Goal: Share content: Share content

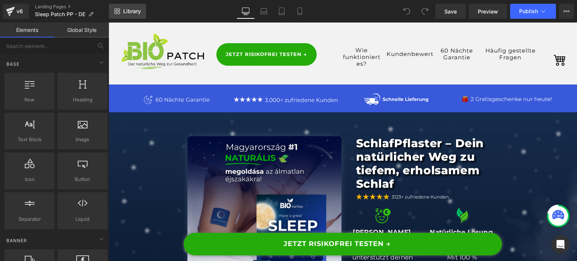
click at [133, 14] on span "Library" at bounding box center [132, 11] width 18 height 7
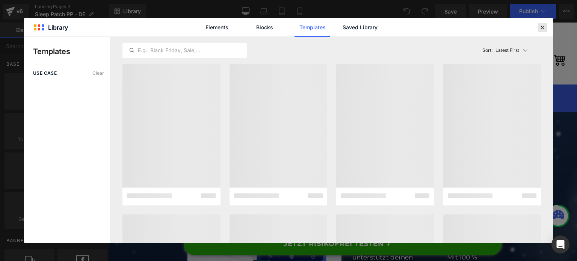
click at [543, 29] on icon at bounding box center [543, 27] width 7 height 7
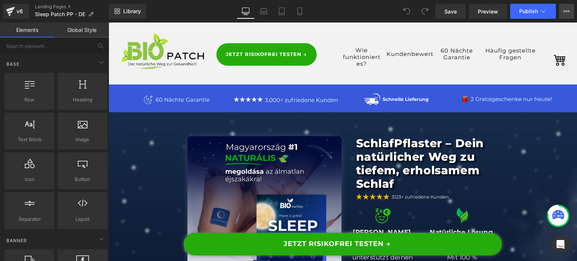
click at [565, 15] on button "View Live Page View with current Template Save Template to Library Schedule Pub…" at bounding box center [566, 11] width 15 height 15
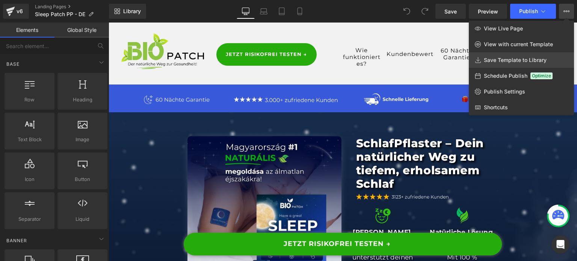
click at [504, 63] on span "Save Template to Library" at bounding box center [515, 60] width 63 height 7
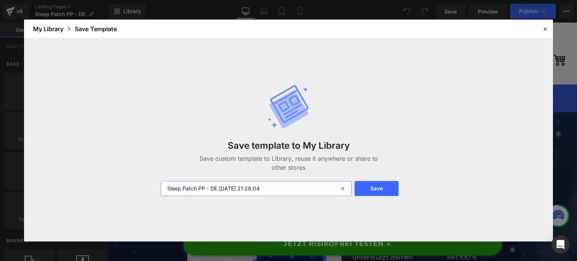
click at [304, 189] on input "Sleep Patch PP - DE [DATE] 21:28:04" at bounding box center [256, 188] width 191 height 15
click at [283, 192] on input "Sleep Patch PP - DE [DATE] 21:28:04" at bounding box center [256, 188] width 191 height 15
drag, startPoint x: 279, startPoint y: 191, endPoint x: 209, endPoint y: 200, distance: 70.1
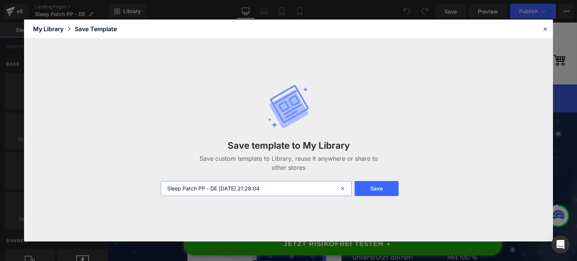
click at [209, 200] on div "Save template to My Library Save custom template to Library, reuse it anywhere …" at bounding box center [288, 140] width 265 height 142
type input "Sleep Patch PP - DE"
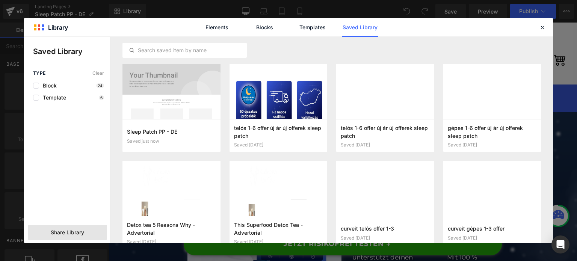
click at [38, 239] on div "Share Library" at bounding box center [67, 232] width 79 height 15
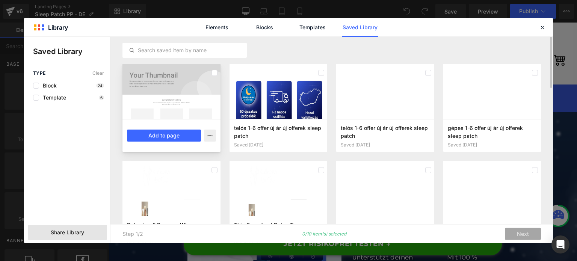
drag, startPoint x: 150, startPoint y: 104, endPoint x: 156, endPoint y: 105, distance: 6.2
click at [150, 104] on div at bounding box center [172, 91] width 98 height 55
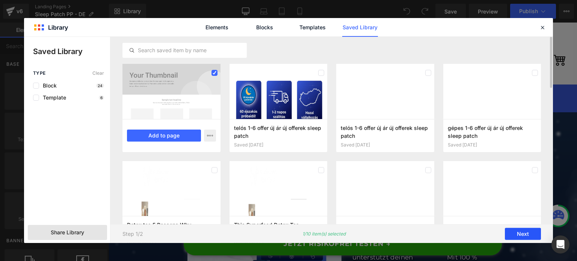
click at [517, 235] on button "Next" at bounding box center [523, 234] width 36 height 12
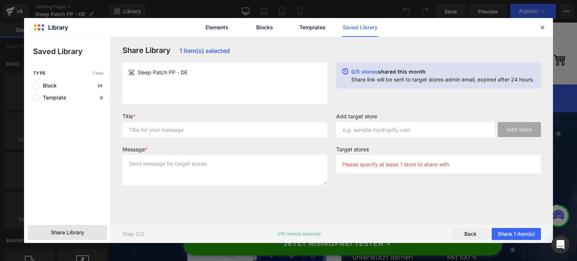
click at [214, 121] on label "Title *" at bounding box center [225, 117] width 205 height 9
click at [209, 124] on input "text" at bounding box center [225, 129] width 205 height 15
type input "aíx"
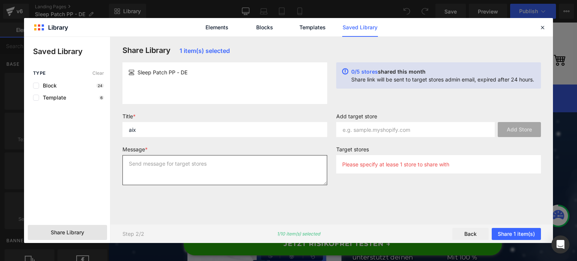
click at [236, 168] on textarea at bounding box center [225, 170] width 205 height 30
type textarea "asd"
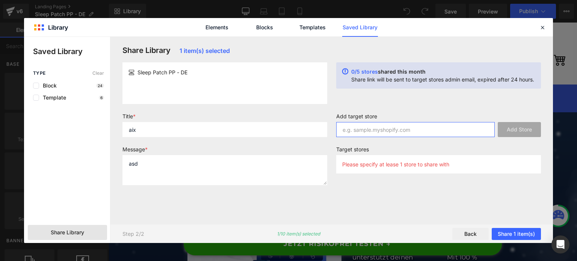
click at [378, 124] on input "text" at bounding box center [415, 129] width 159 height 15
paste input "fwtwqn-06"
type input "[DOMAIN_NAME]"
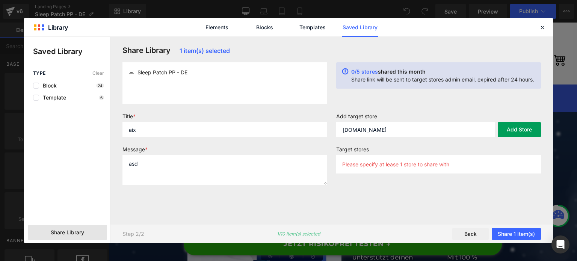
click at [516, 130] on button "Add Store" at bounding box center [519, 129] width 43 height 15
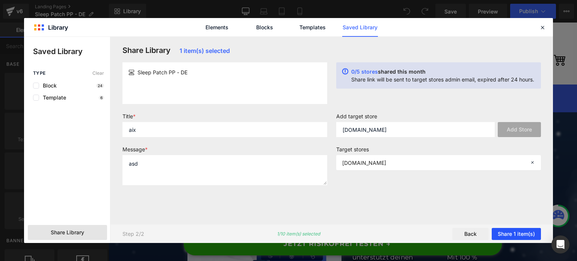
click at [511, 235] on button "Share 1 item(s)" at bounding box center [516, 234] width 49 height 12
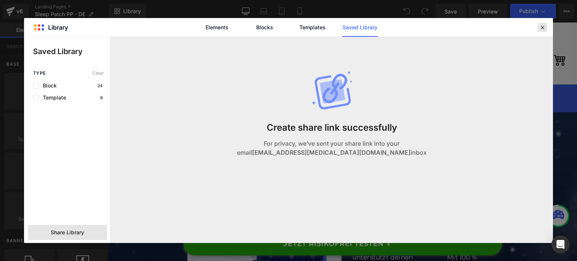
click at [546, 26] on icon at bounding box center [543, 27] width 7 height 7
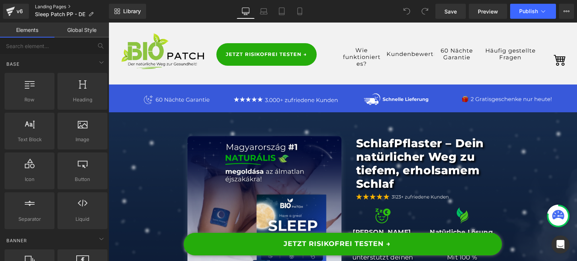
click at [52, 6] on link "Landing Pages" at bounding box center [72, 7] width 74 height 6
